Goal: Transaction & Acquisition: Register for event/course

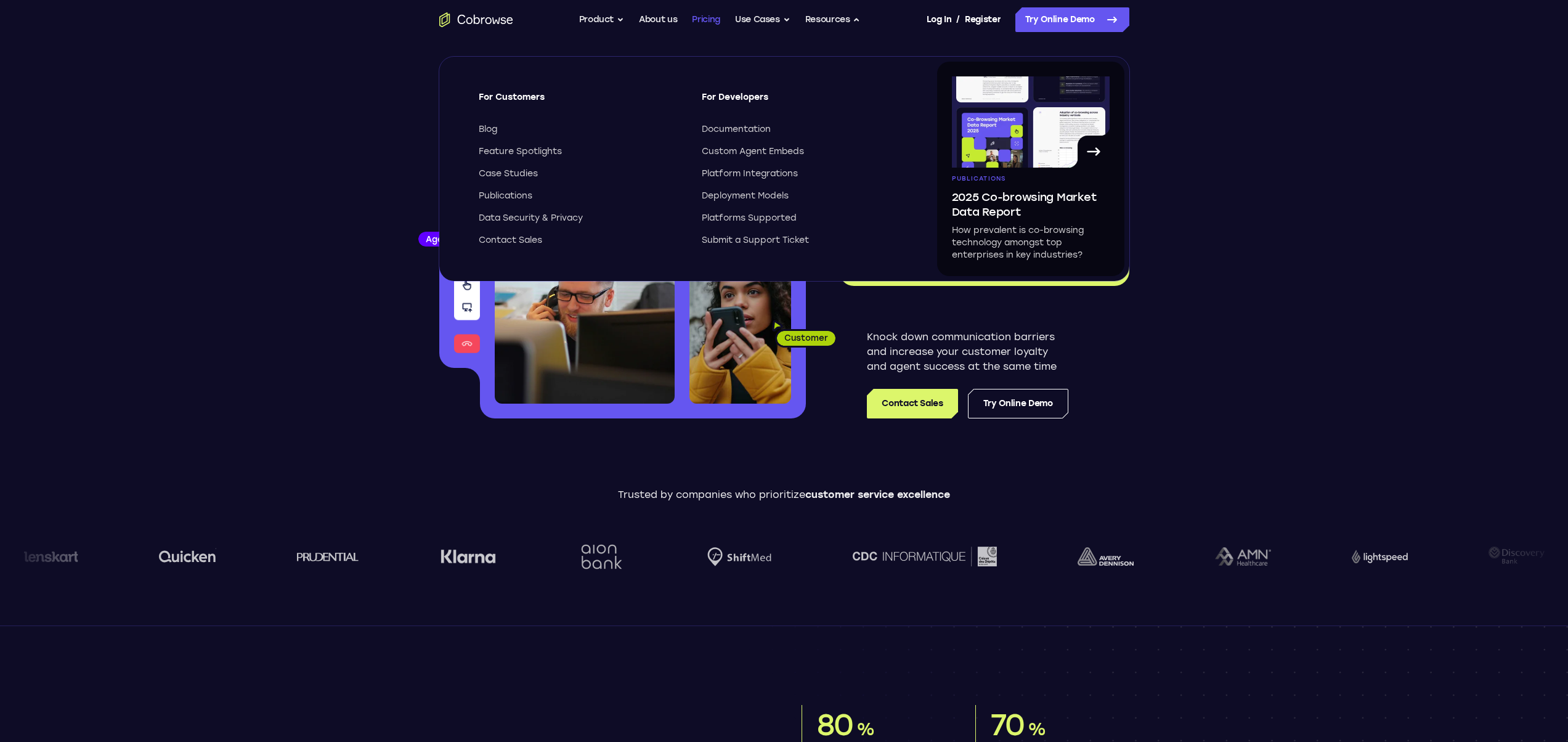
click at [712, 25] on link "Pricing" at bounding box center [706, 19] width 28 height 24
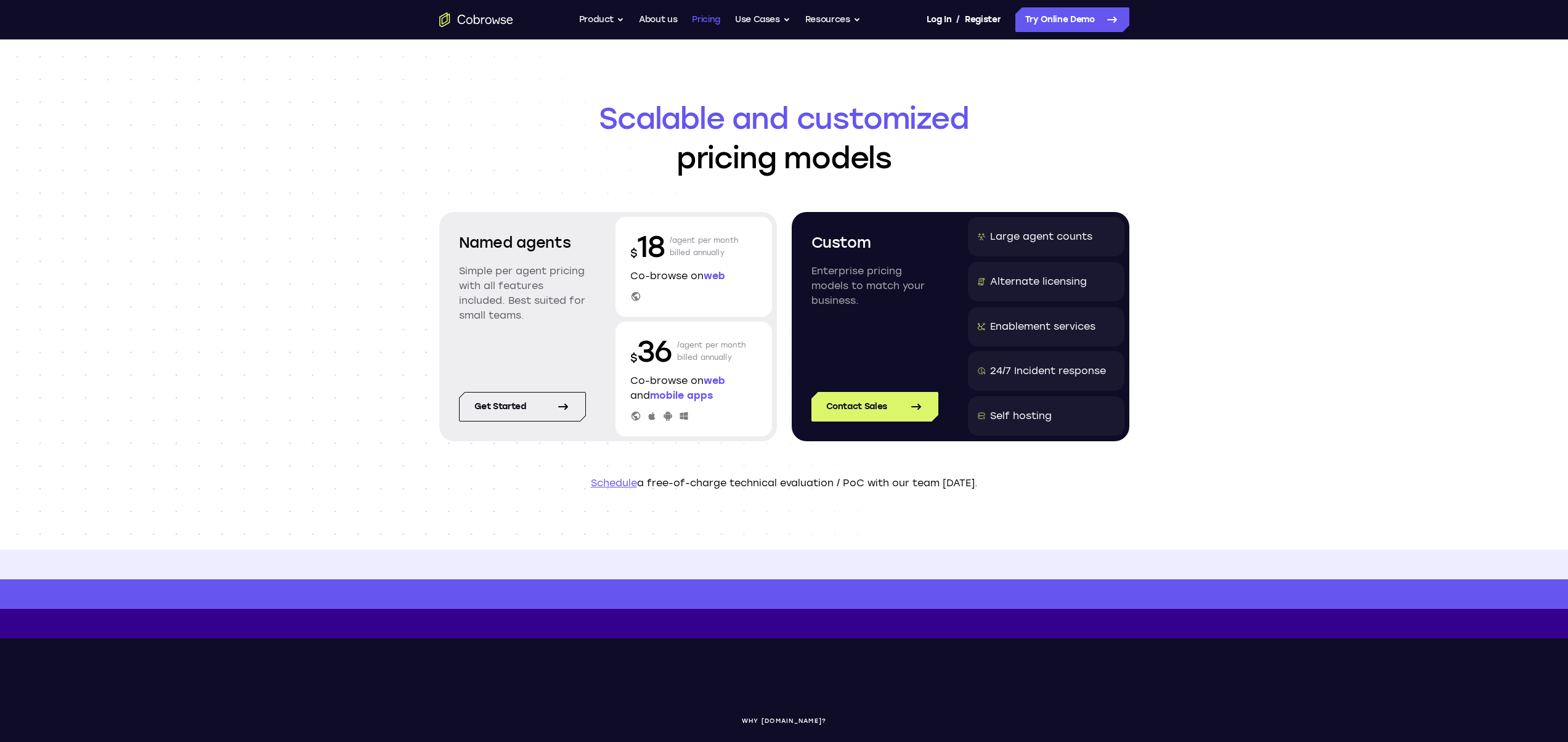
click at [708, 19] on link "Pricing" at bounding box center [706, 19] width 28 height 24
click at [1063, 23] on link "Try Online Demo" at bounding box center [1072, 19] width 114 height 24
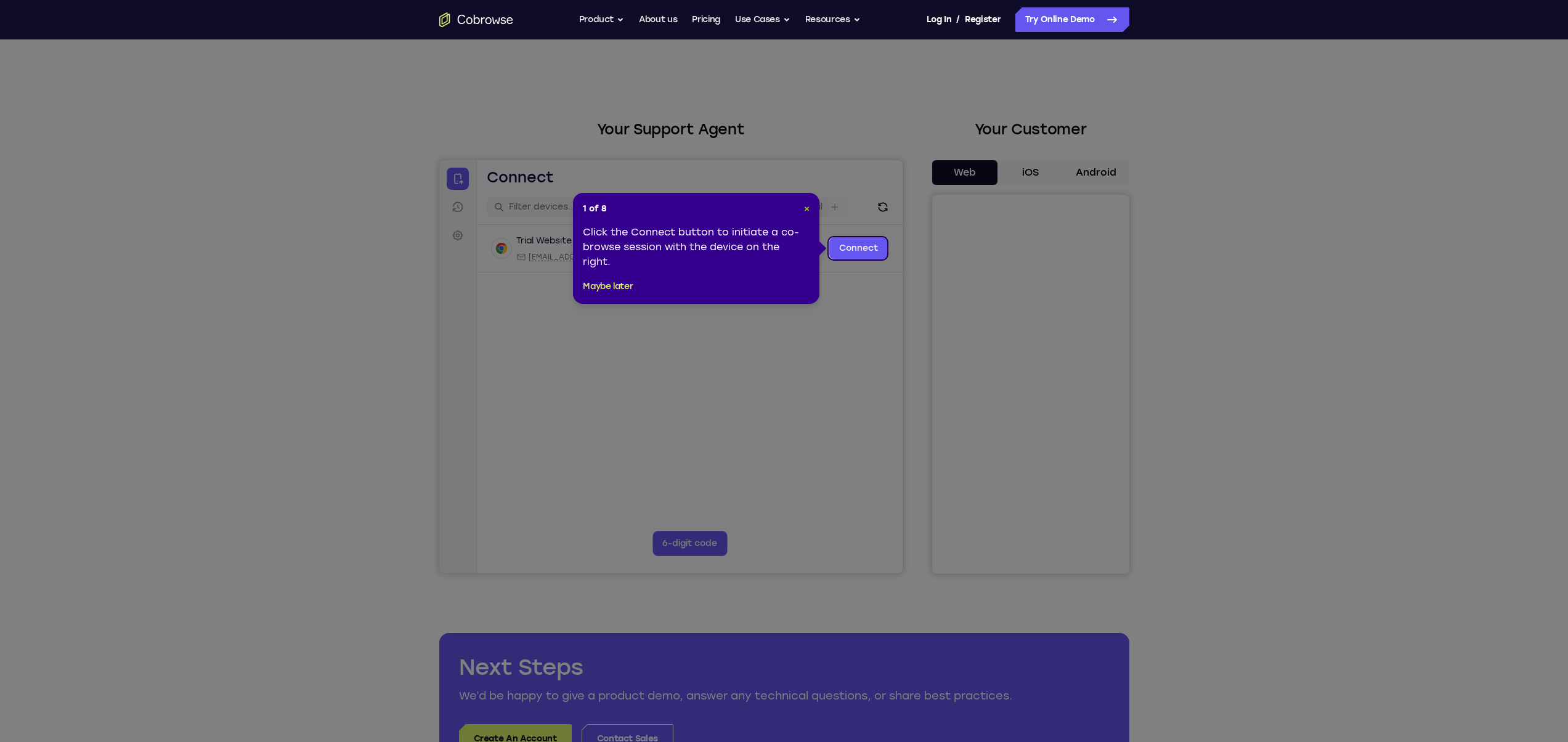
click at [807, 212] on span "×" at bounding box center [807, 209] width 5 height 11
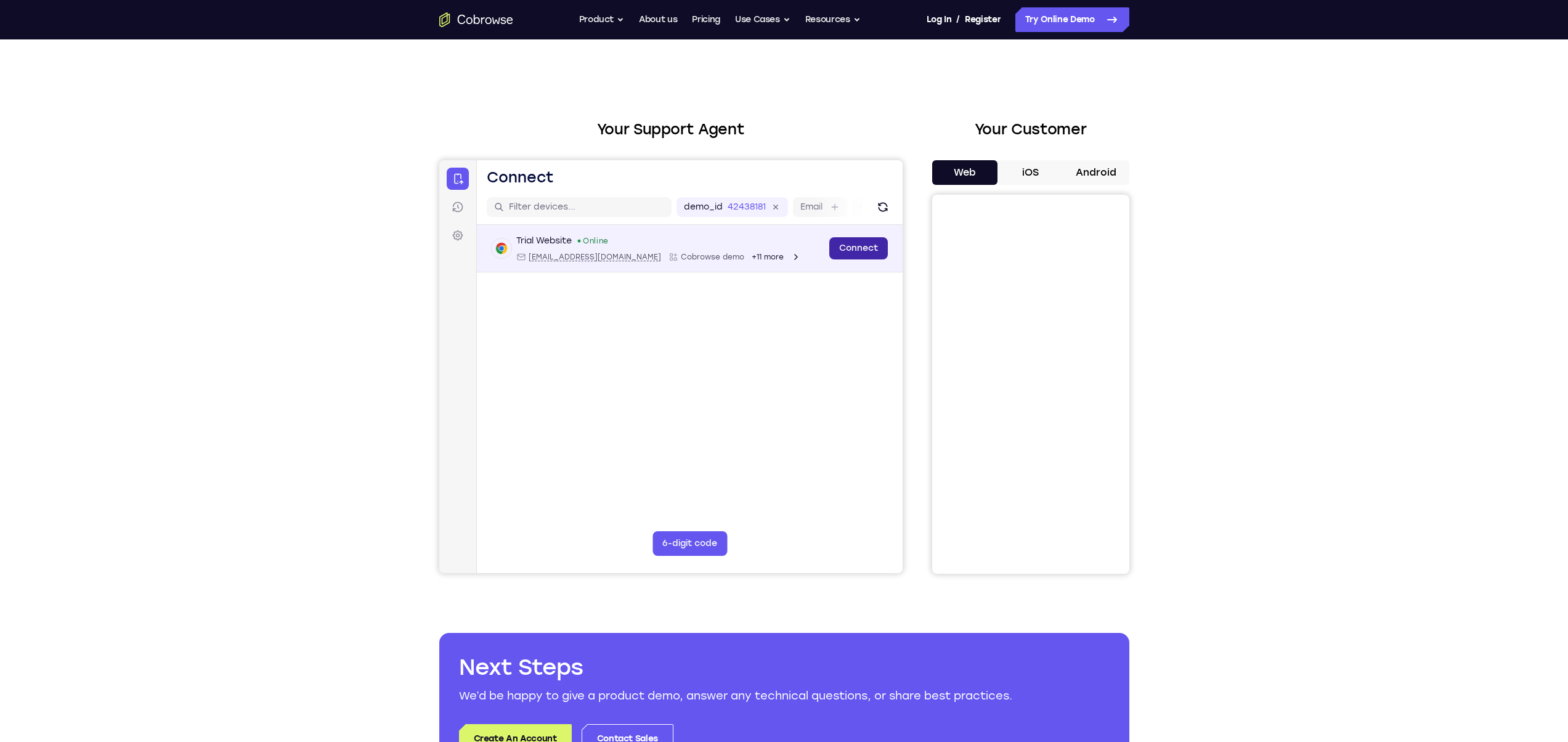
click at [850, 256] on link "Connect" at bounding box center [858, 248] width 59 height 22
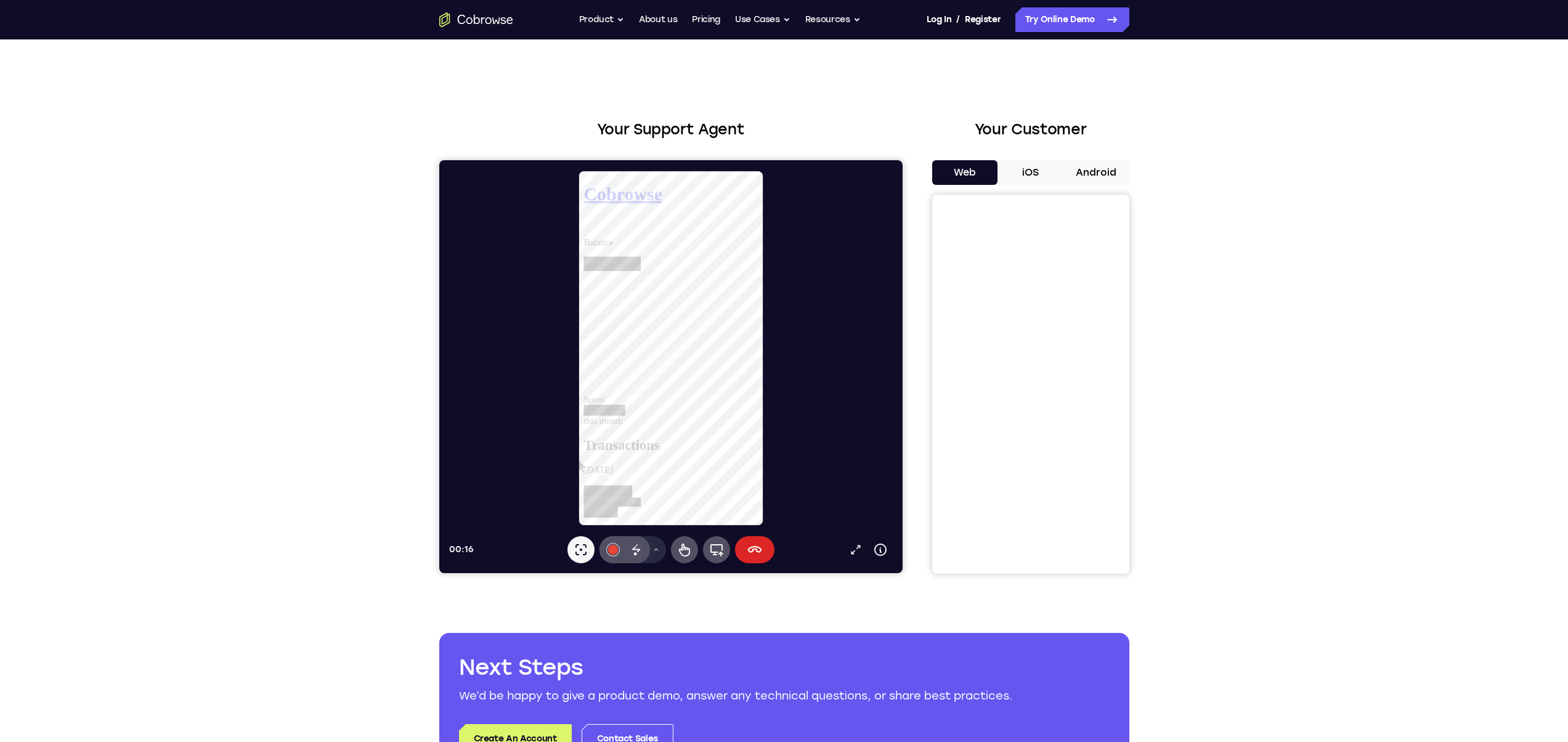
click at [753, 552] on icon at bounding box center [754, 550] width 15 height 14
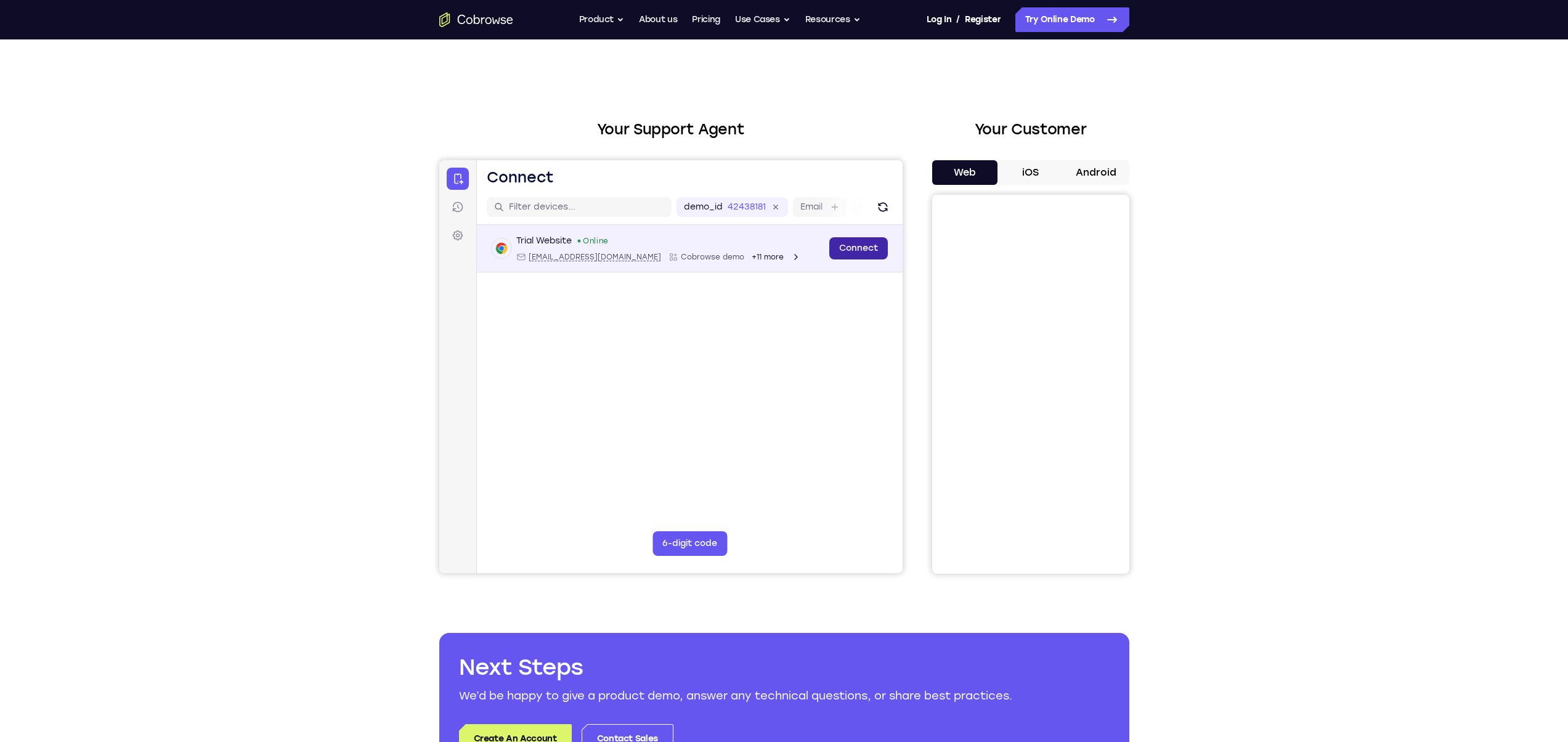
click at [848, 249] on link "Connect" at bounding box center [858, 248] width 59 height 22
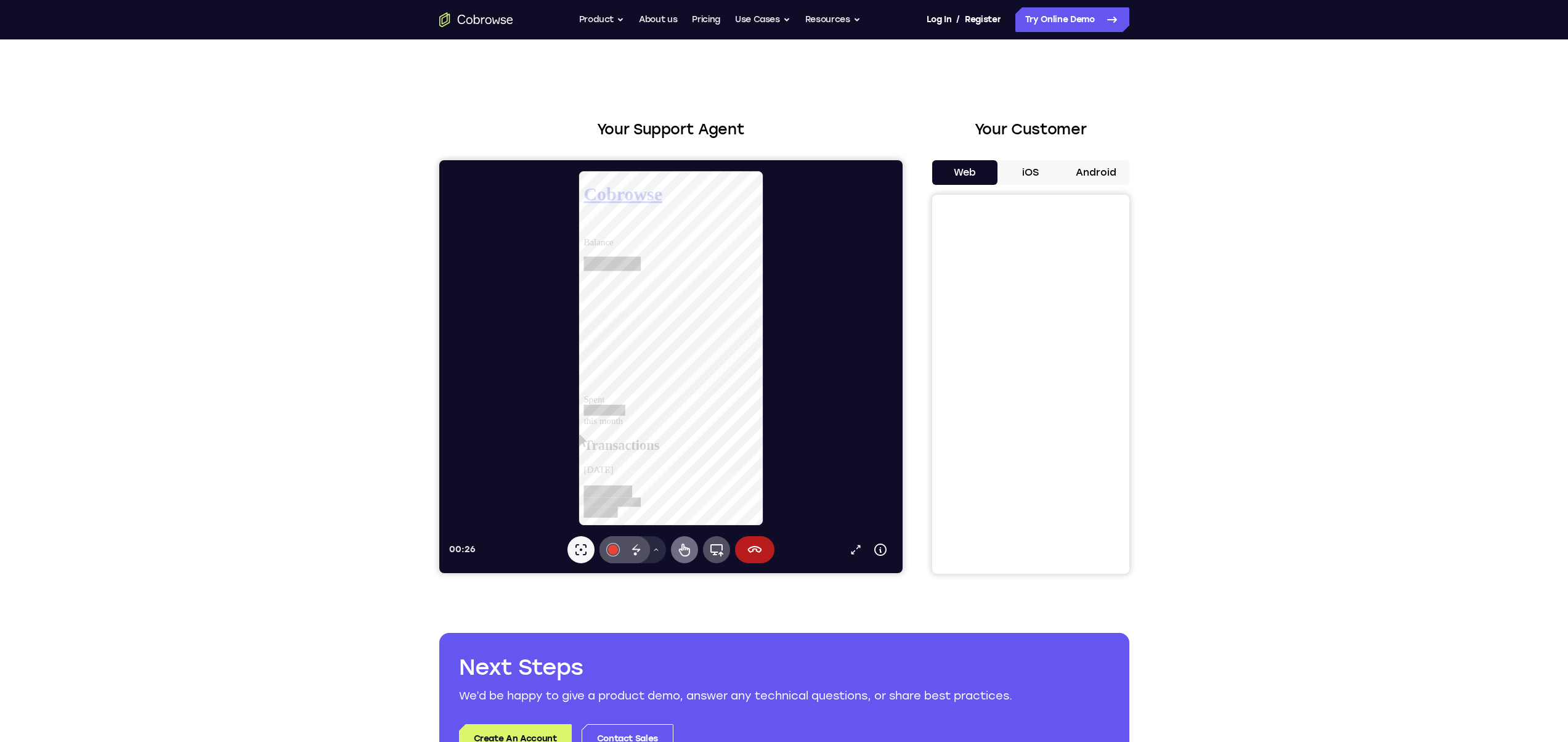
click at [675, 551] on button "Remote control" at bounding box center [683, 549] width 27 height 27
click at [755, 551] on icon at bounding box center [755, 549] width 15 height 7
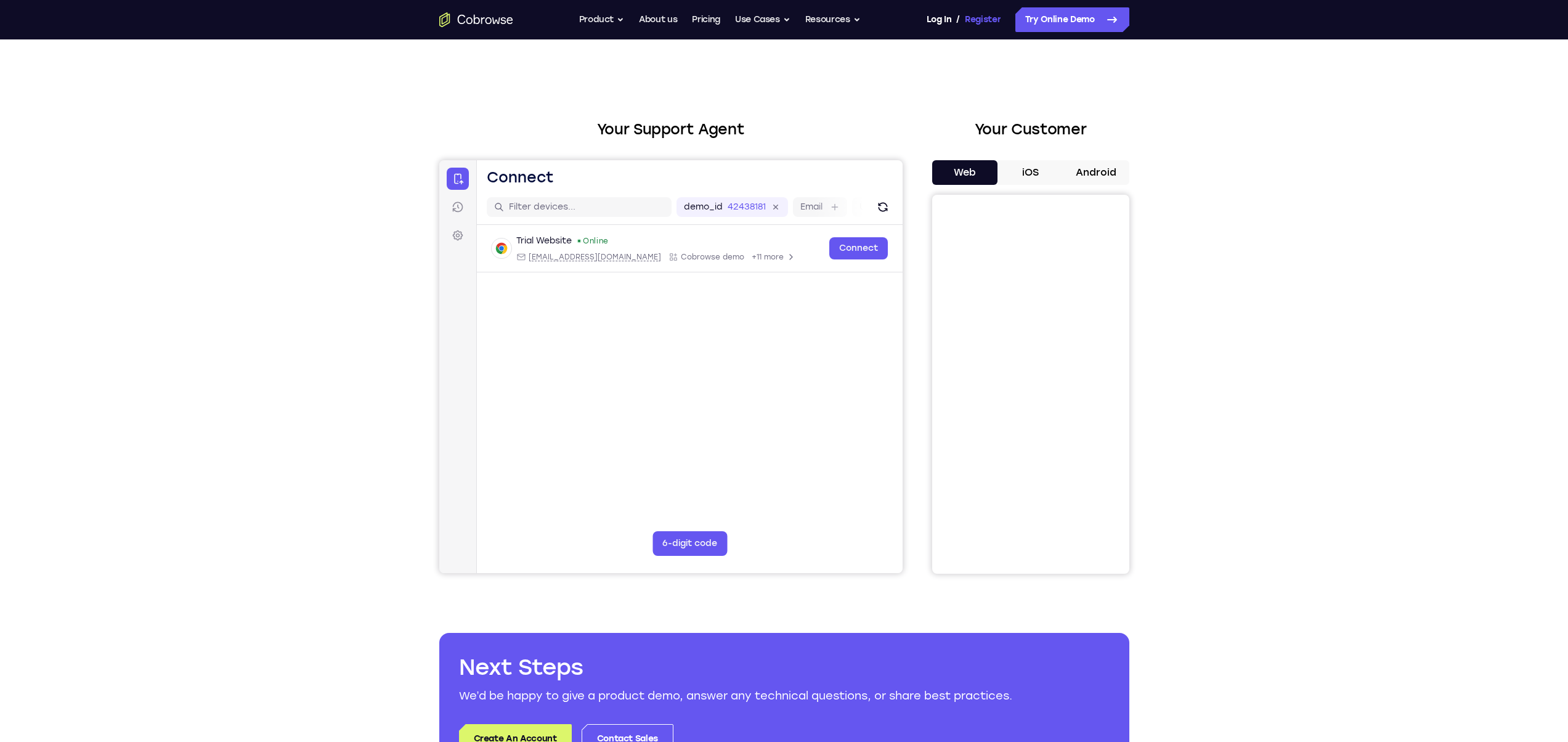
click at [973, 21] on link "Register" at bounding box center [983, 19] width 36 height 24
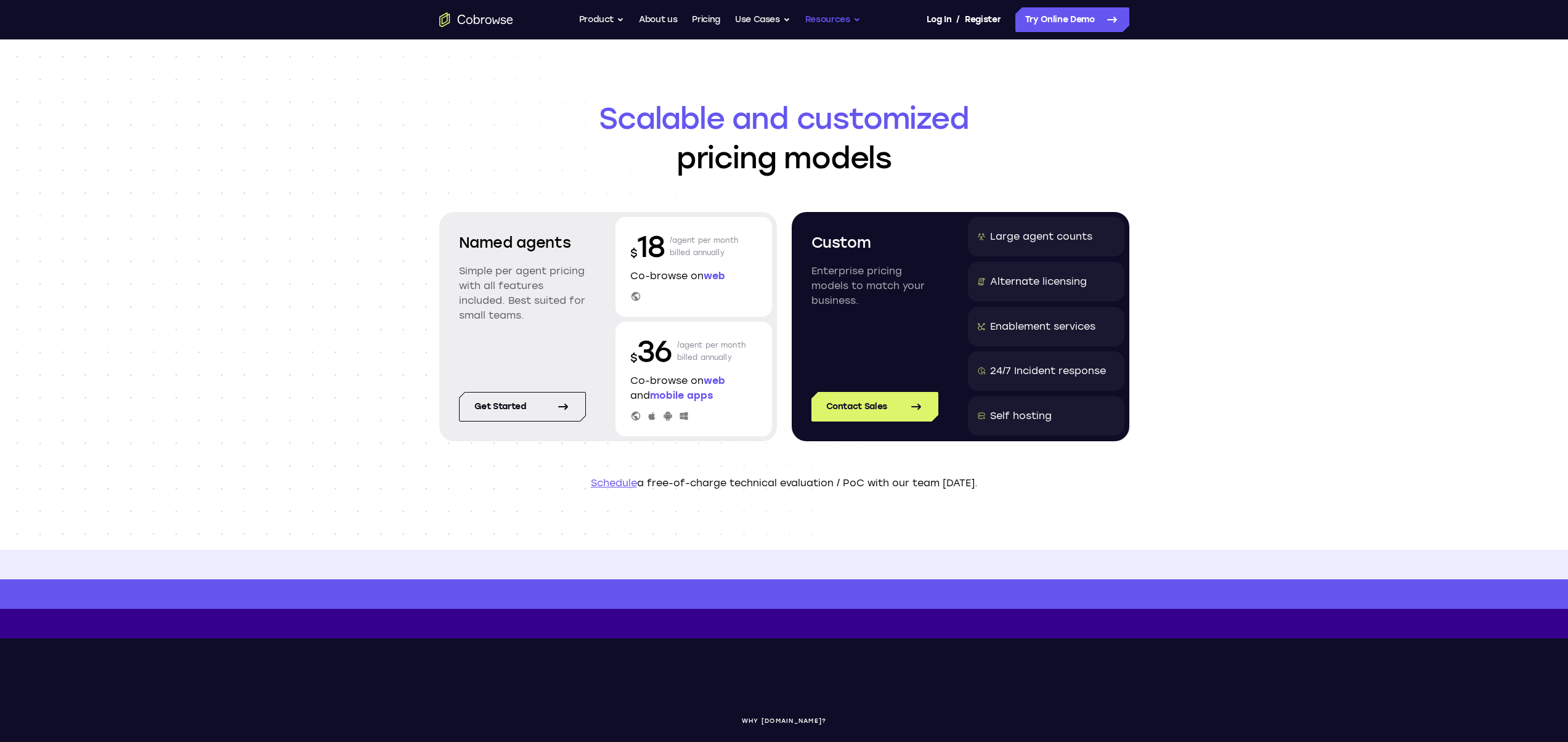
click at [814, 10] on button "Resources" at bounding box center [833, 19] width 55 height 24
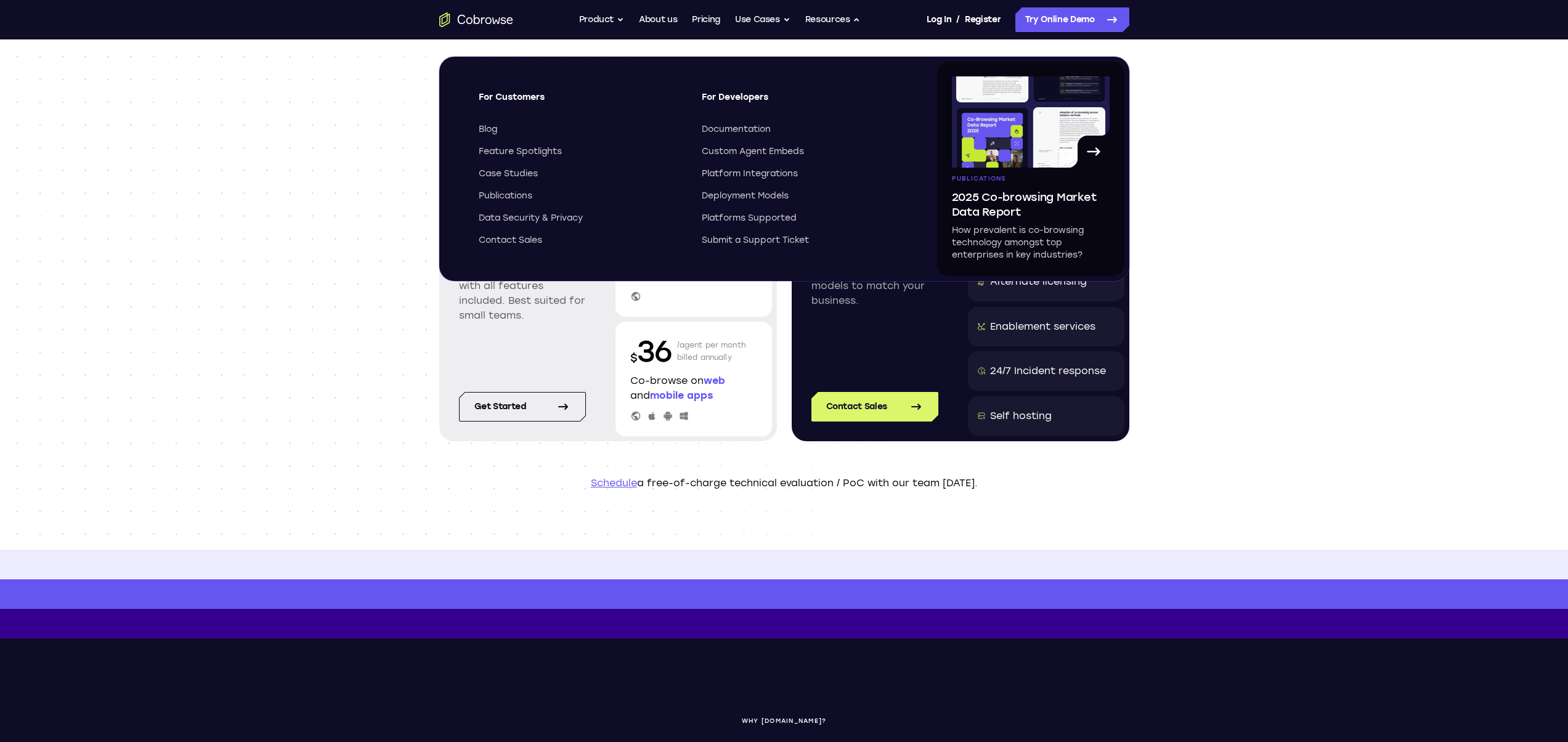
click at [725, 20] on ul "Go back Powerful, Flexible and Trustworthy. Avoid all extra friction for both A…" at bounding box center [720, 19] width 281 height 24
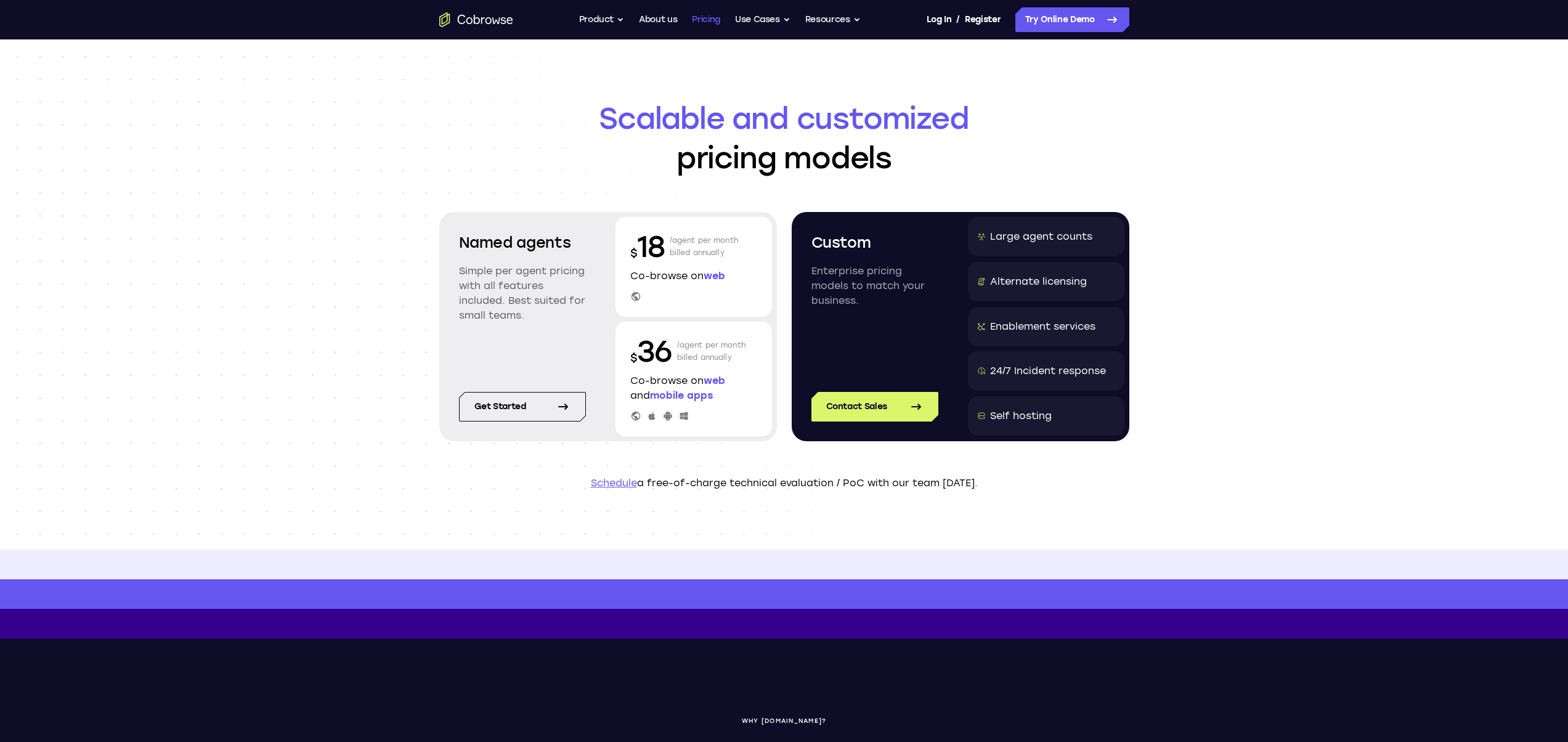
click at [715, 22] on link "Pricing" at bounding box center [706, 19] width 28 height 24
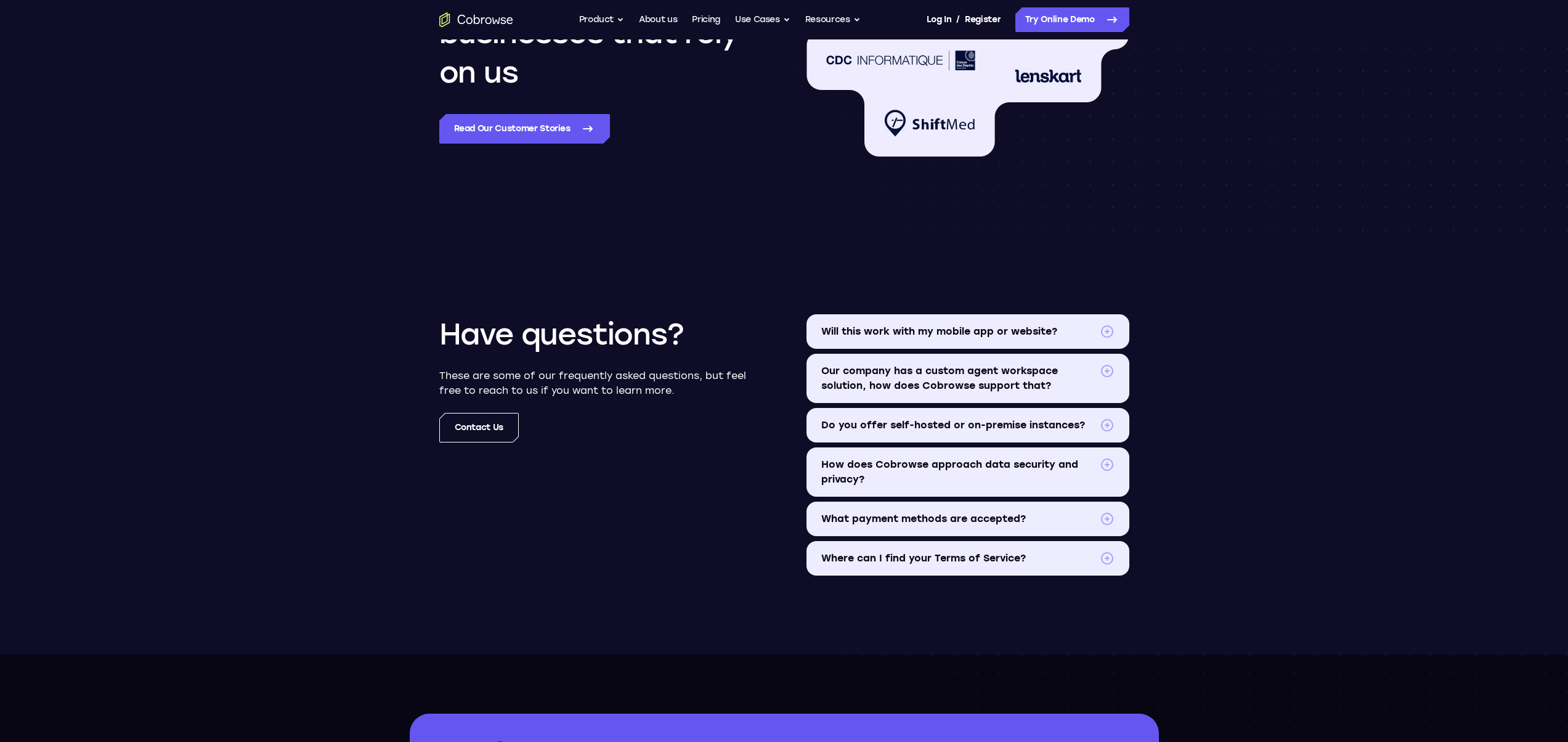
click at [1107, 372] on span at bounding box center [1107, 371] width 15 height 14
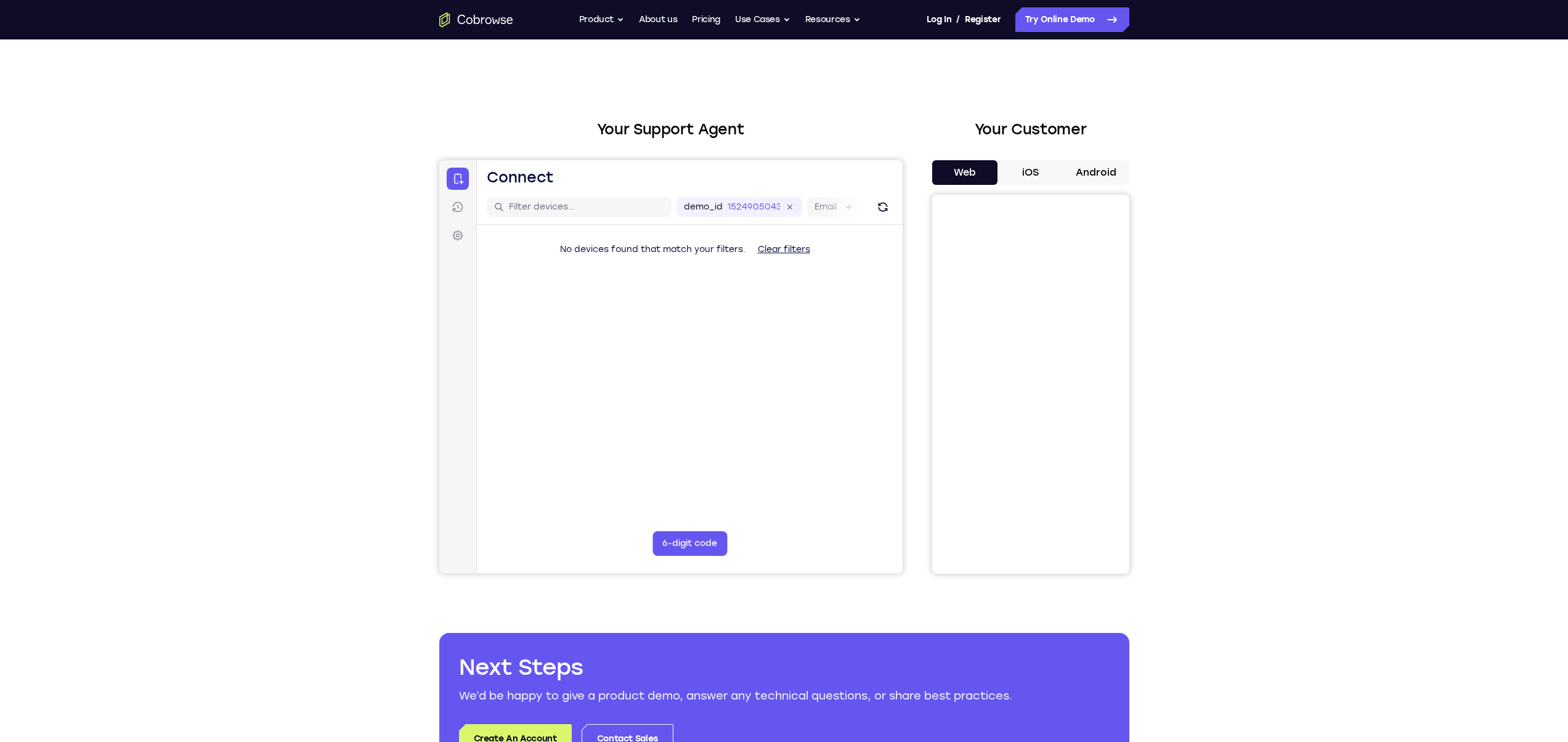
click at [507, 21] on icon "Go to the home page" at bounding box center [509, 20] width 6 height 7
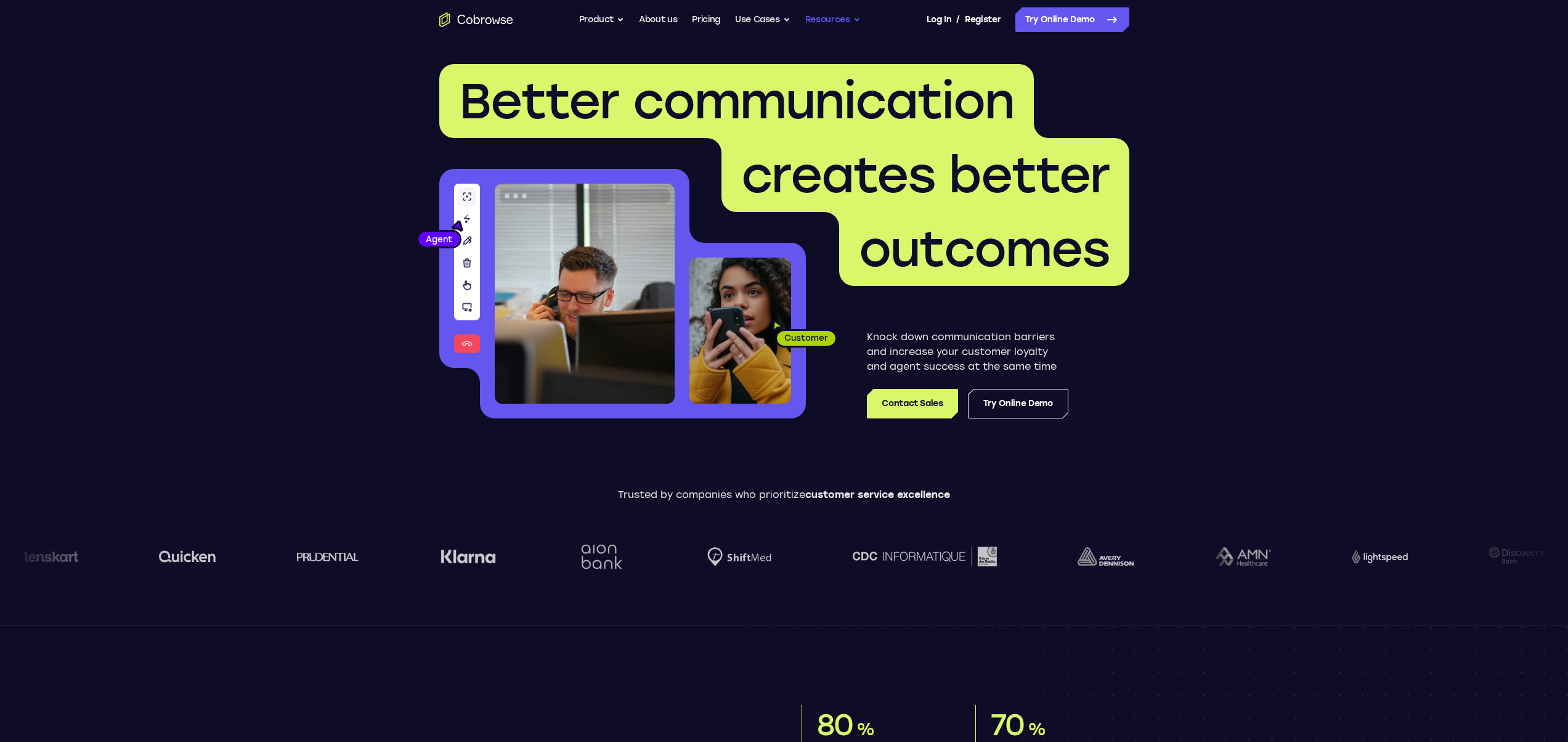
click at [833, 17] on button "Resources" at bounding box center [833, 19] width 55 height 24
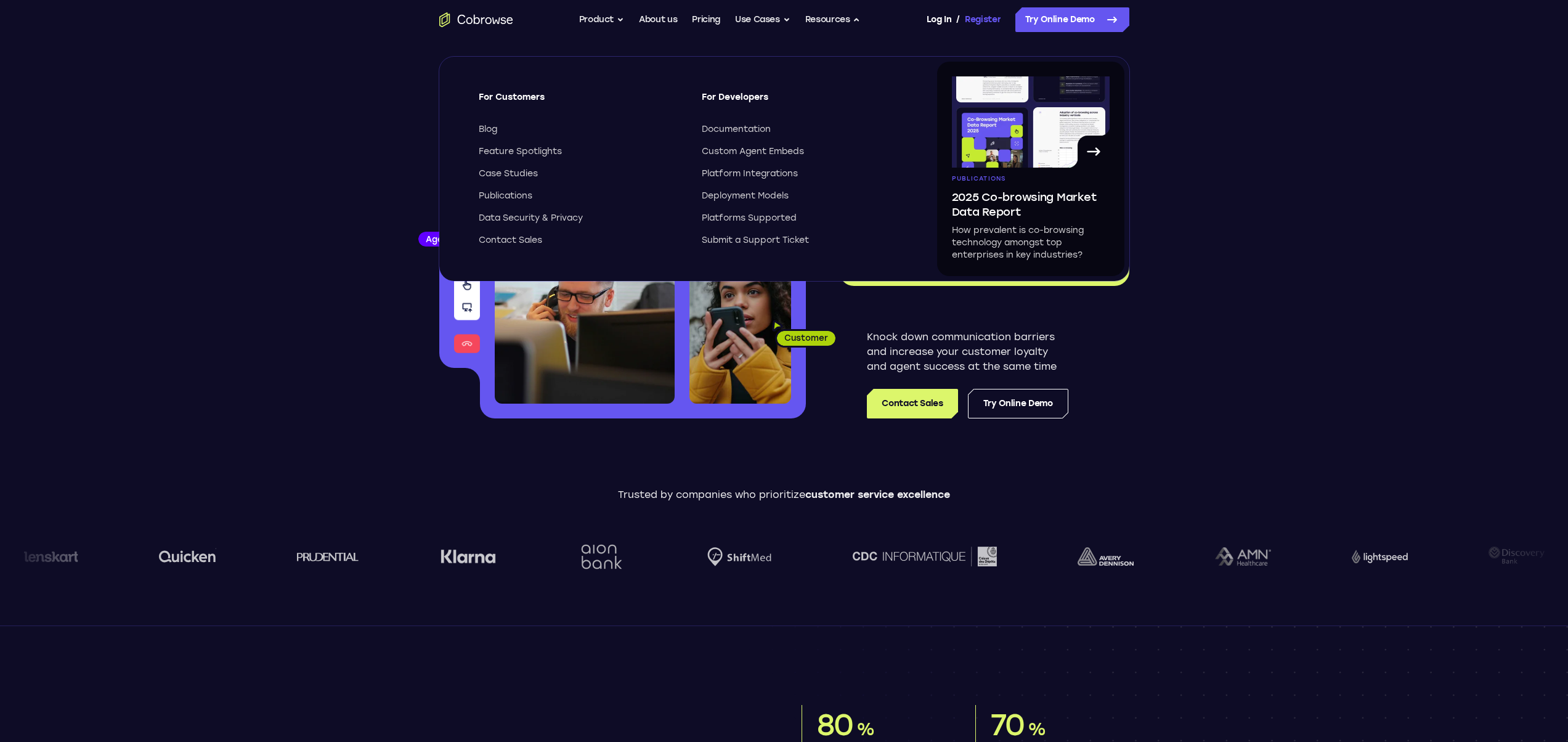
click at [968, 21] on link "Register" at bounding box center [983, 19] width 36 height 24
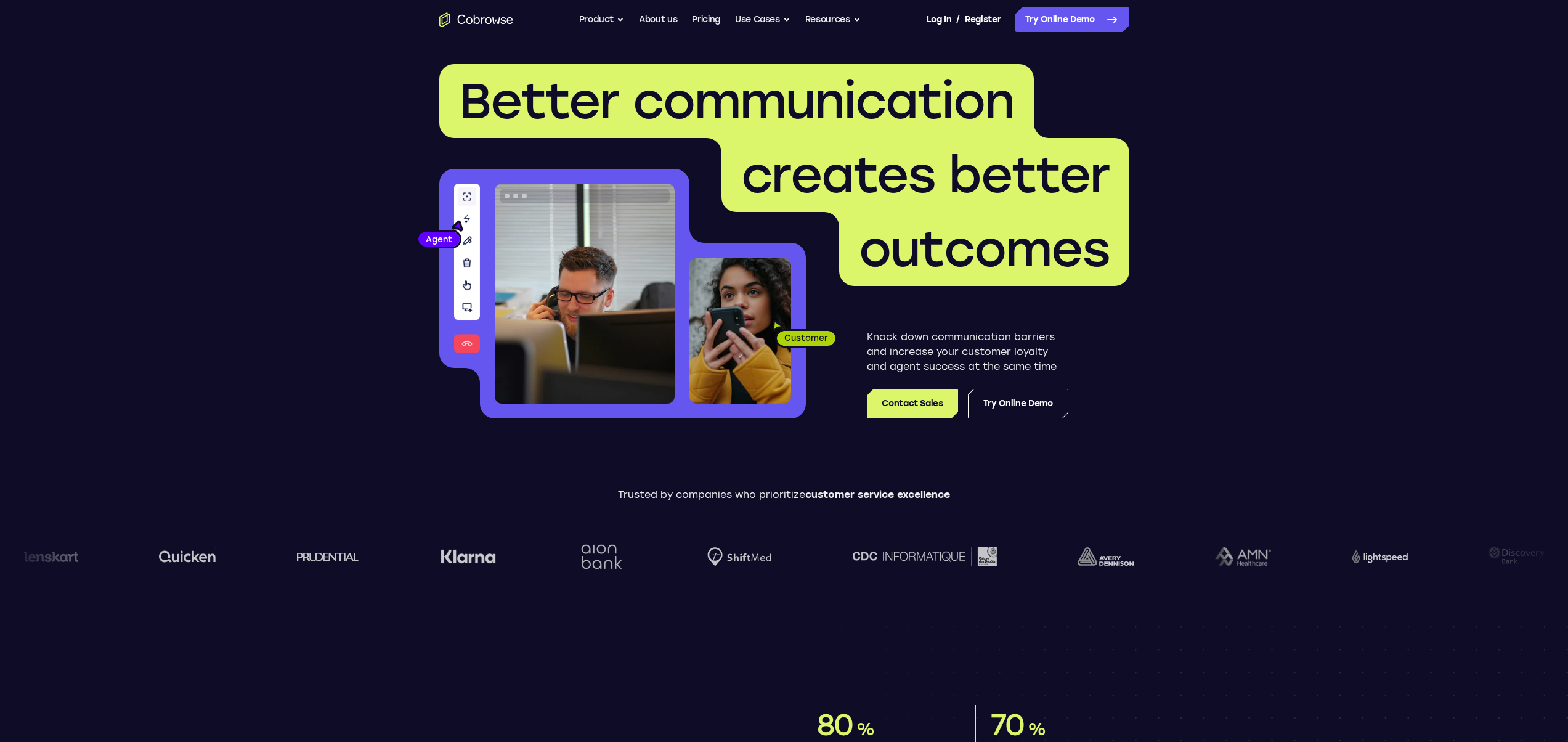
click at [483, 13] on icon "Go to the home page" at bounding box center [477, 20] width 74 height 14
click at [966, 20] on link "Register" at bounding box center [983, 19] width 36 height 24
